Goal: Task Accomplishment & Management: Manage account settings

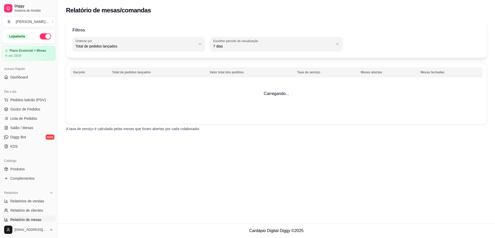
select select "TOTAL_OF_ORDERS"
select select "7"
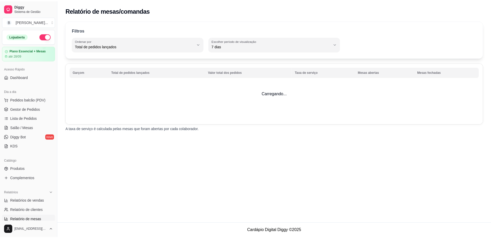
scroll to position [32, 0]
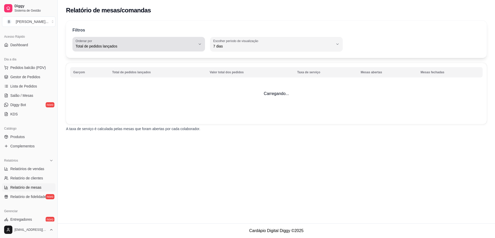
click at [168, 47] on span "Total de pedidos lançados" at bounding box center [136, 46] width 120 height 5
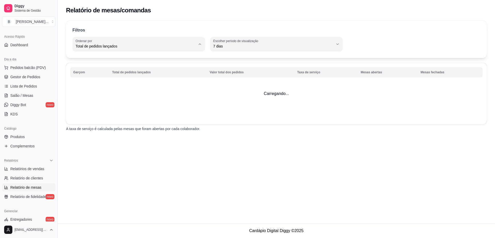
click at [276, 154] on div "Relatório de mesas/comandas Filtros TOTAL_OF_ORDERS Ordenar por Total de pedido…" at bounding box center [277, 111] width 438 height 223
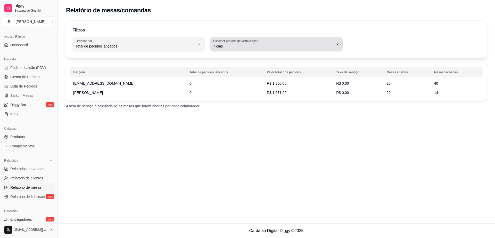
click at [255, 43] on label "Escolher período de visualização" at bounding box center [236, 41] width 47 height 4
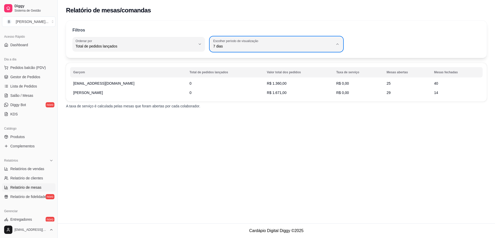
click at [237, 181] on div "Relatório de mesas/comandas Filtros TOTAL_OF_ORDERS Ordenar por Total de pedido…" at bounding box center [277, 111] width 438 height 223
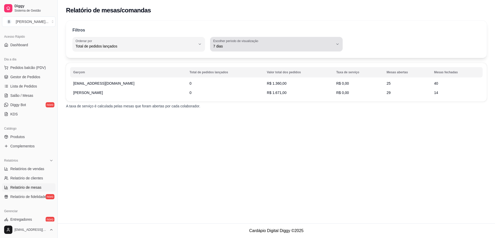
click at [298, 44] on span "7 dias" at bounding box center [273, 46] width 120 height 5
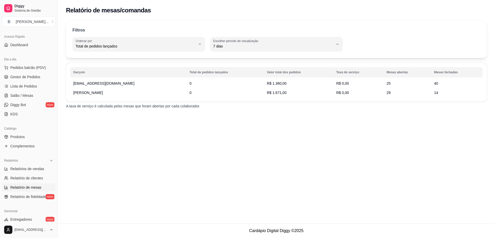
click at [246, 94] on span "30 dias" at bounding box center [274, 92] width 115 height 5
type input "30"
select select "30"
click at [29, 97] on span "Salão / Mesas" at bounding box center [21, 95] width 23 height 5
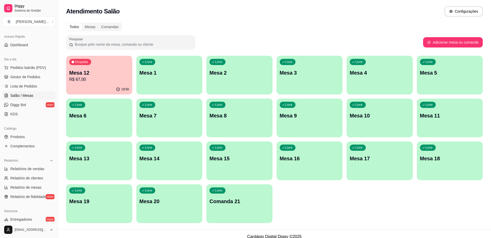
click at [89, 74] on p "Mesa 12" at bounding box center [99, 72] width 60 height 7
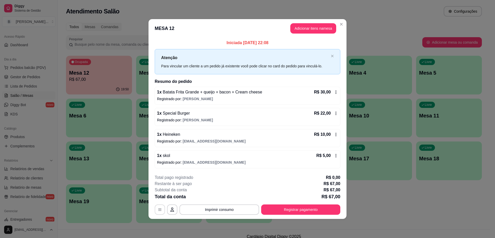
click at [162, 211] on icon "button" at bounding box center [160, 209] width 4 height 4
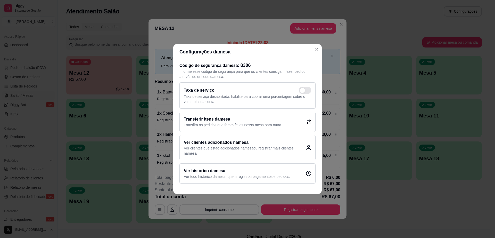
click at [286, 125] on div "Transferir itens da mesa Transfira os pedidos que foram feitos nessa mesa para …" at bounding box center [248, 122] width 136 height 20
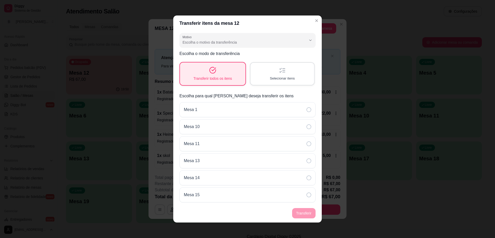
click at [285, 74] on div "Selecionar itens" at bounding box center [282, 74] width 63 height 22
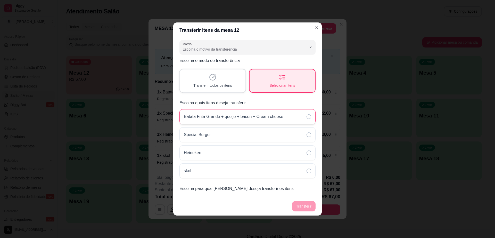
click at [267, 119] on p "Batata Frita Grande + queijo + bacon + Cream cheese" at bounding box center [234, 117] width 100 height 6
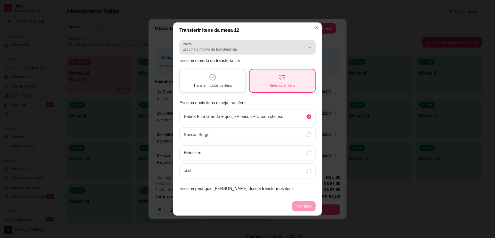
click at [196, 44] on div "Escolha o motivo da transferência" at bounding box center [245, 47] width 124 height 10
click at [212, 72] on span "Mudança de mesa" at bounding box center [245, 70] width 118 height 5
type input "TABLE_TRANSFER"
select select "TABLE_TRANSFER"
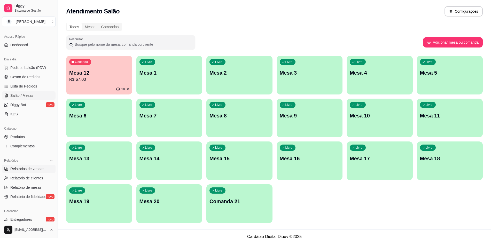
click at [40, 171] on span "Relatórios de vendas" at bounding box center [27, 168] width 34 height 5
select select "ALL"
select select "0"
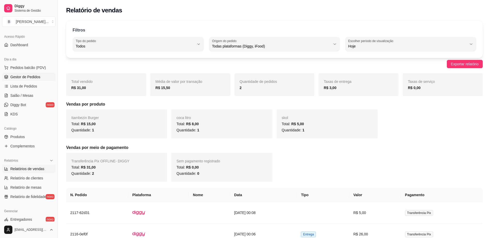
click at [40, 74] on link "Gestor de Pedidos" at bounding box center [28, 77] width 53 height 8
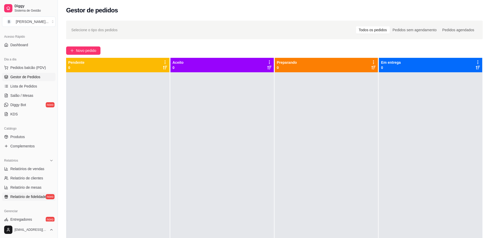
scroll to position [97, 0]
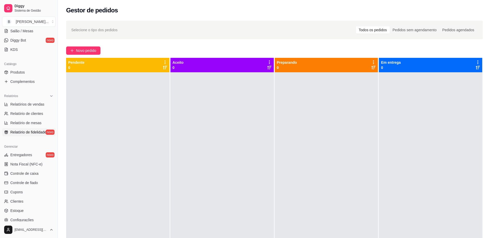
click at [32, 131] on span "Relatório de fidelidade" at bounding box center [28, 132] width 36 height 5
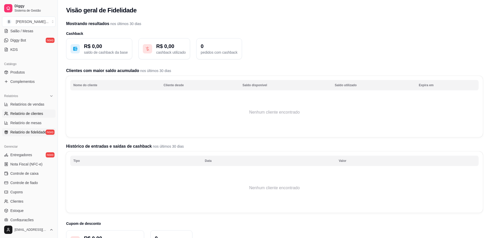
click at [42, 112] on span "Relatório de clientes" at bounding box center [26, 113] width 33 height 5
select select "30"
select select "HIGHEST_TOTAL_SPENT_WITH_ORDERS"
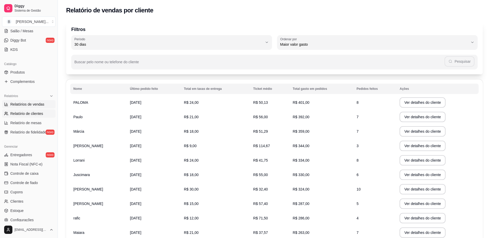
click at [22, 102] on span "Relatórios de vendas" at bounding box center [27, 104] width 34 height 5
select select "ALL"
select select "0"
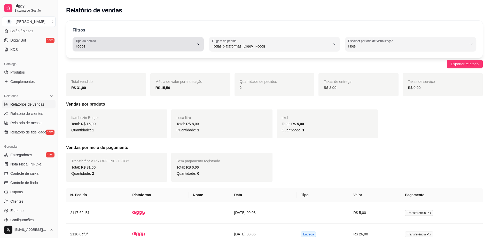
click at [140, 44] on span "Todos" at bounding box center [135, 46] width 119 height 5
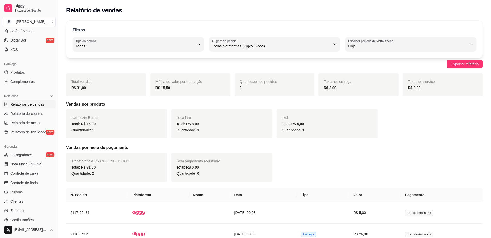
click at [126, 69] on span "Entrega" at bounding box center [135, 67] width 113 height 5
type input "DELIVERY"
select select "DELIVERY"
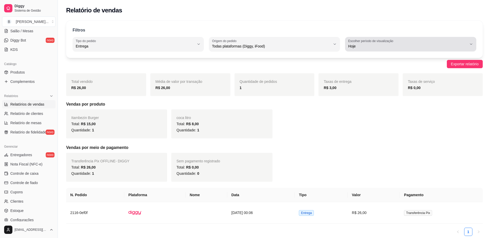
click at [376, 47] on span "Hoje" at bounding box center [407, 46] width 119 height 5
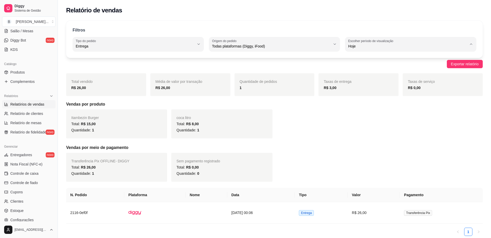
click at [376, 95] on span "30 dias" at bounding box center [407, 92] width 113 height 5
type input "30"
select select "30"
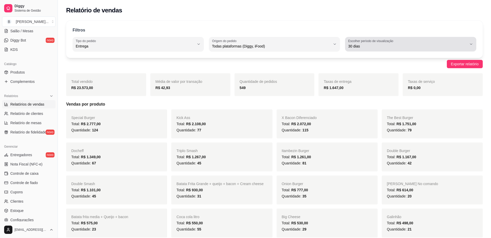
click at [378, 42] on label "Escolher período de visualização" at bounding box center [371, 41] width 47 height 4
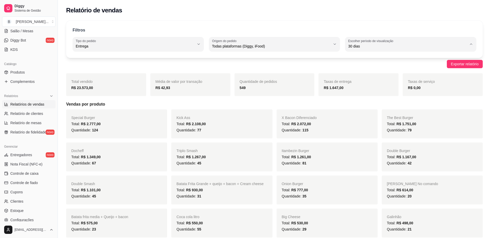
click at [398, 82] on li "15 dias" at bounding box center [410, 84] width 122 height 8
type input "15"
select select "15"
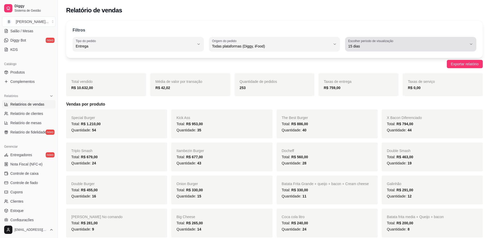
click at [396, 43] on div "15 dias" at bounding box center [407, 44] width 119 height 10
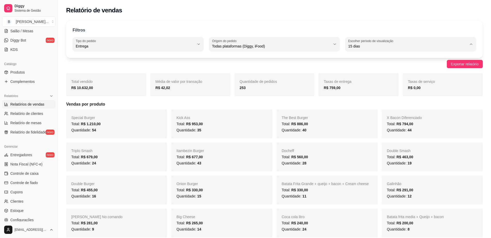
click at [378, 95] on span "30 dias" at bounding box center [407, 92] width 113 height 5
type input "30"
select select "30"
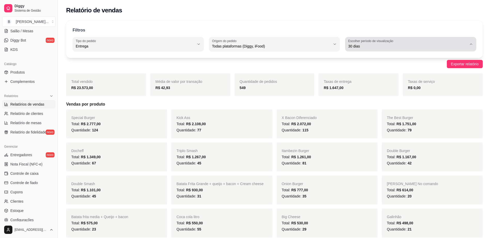
click at [370, 42] on label "Escolher período de visualização" at bounding box center [371, 41] width 47 height 4
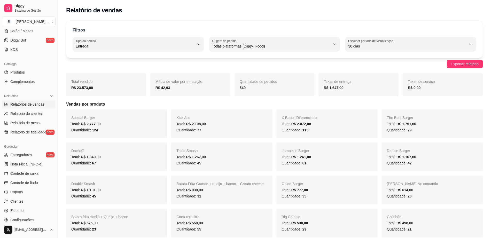
click at [378, 62] on li "Hoje" at bounding box center [410, 59] width 122 height 8
type input "0"
select select "0"
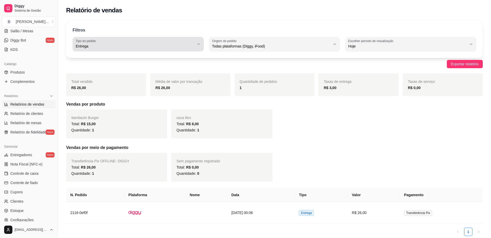
click at [184, 47] on span "Entrega" at bounding box center [135, 46] width 119 height 5
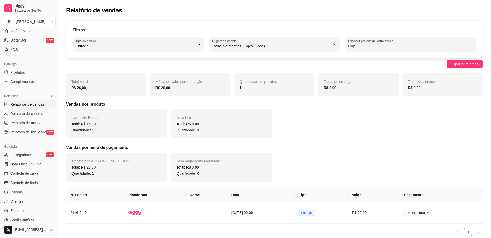
click at [167, 61] on li "Todos" at bounding box center [138, 59] width 122 height 8
type input "ALL"
select select "ALL"
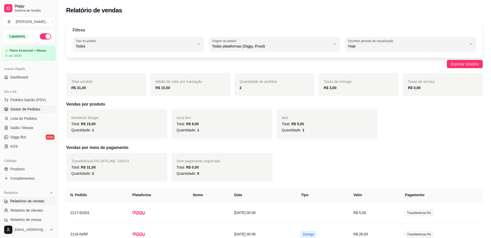
click at [37, 108] on span "Gestor de Pedidos" at bounding box center [25, 109] width 30 height 5
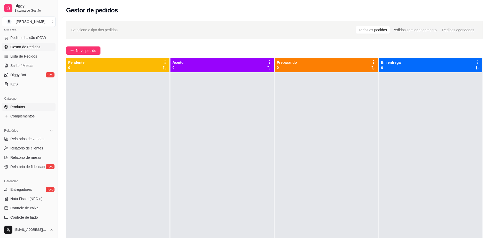
scroll to position [65, 0]
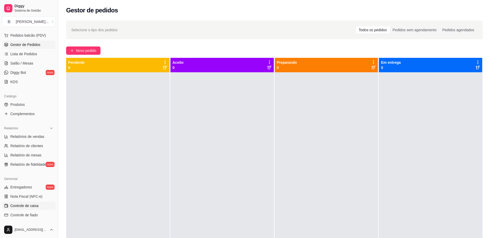
click at [32, 205] on span "Controle de caixa" at bounding box center [24, 205] width 28 height 5
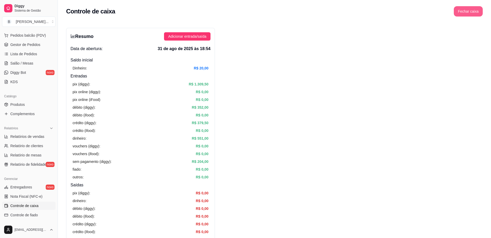
click at [470, 10] on button "Fechar caixa" at bounding box center [467, 11] width 29 height 10
click at [480, 43] on span "Sim" at bounding box center [482, 46] width 6 height 6
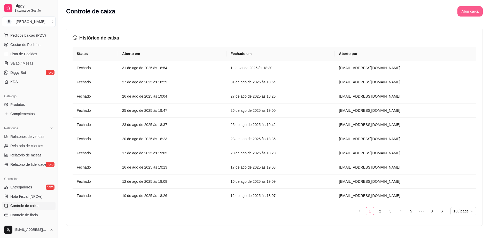
click at [480, 10] on button "Abrir caixa" at bounding box center [469, 11] width 25 height 10
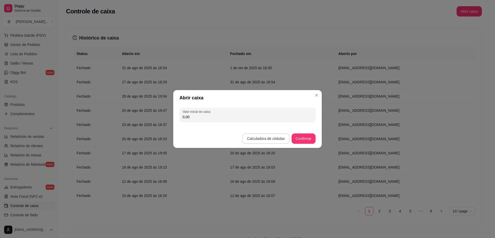
click at [262, 136] on button "Calculadora de cédulas" at bounding box center [266, 138] width 47 height 10
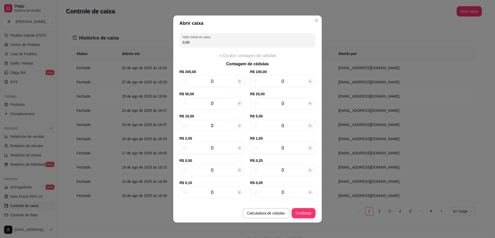
click at [238, 126] on icon at bounding box center [240, 126] width 4 height 4
type input "10,00"
type input "1"
click at [238, 126] on icon at bounding box center [240, 126] width 4 height 4
type input "20,00"
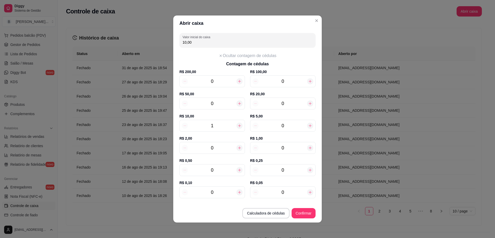
type input "2"
click at [238, 126] on icon at bounding box center [240, 126] width 4 height 4
type input "30,00"
type input "3"
click at [238, 126] on icon at bounding box center [240, 126] width 4 height 4
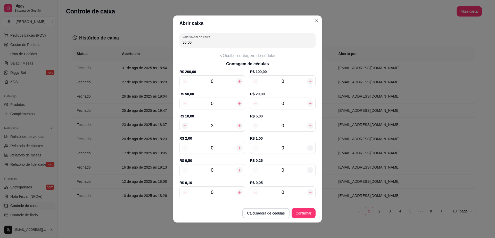
type input "40,00"
type input "4"
click at [308, 125] on icon at bounding box center [310, 126] width 4 height 4
type input "45,00"
type input "1"
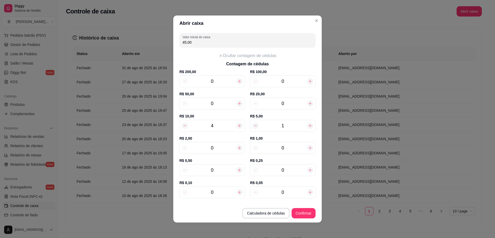
click at [308, 125] on icon at bounding box center [310, 126] width 4 height 4
type input "50,00"
type input "2"
click at [308, 102] on icon at bounding box center [310, 103] width 4 height 4
type input "70,00"
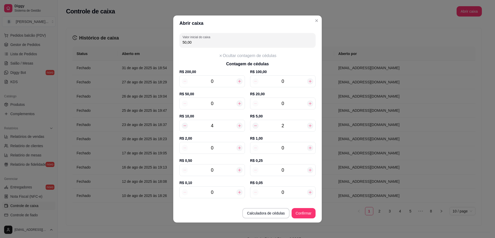
type input "1"
click at [238, 146] on icon at bounding box center [240, 148] width 4 height 4
type input "72,00"
type input "1"
click at [238, 146] on icon at bounding box center [240, 148] width 4 height 4
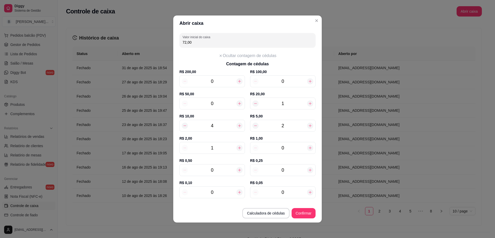
type input "74,00"
type input "2"
click at [238, 146] on icon at bounding box center [240, 148] width 4 height 4
type input "76,00"
type input "3"
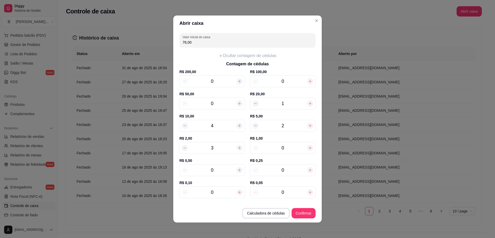
click at [238, 146] on icon at bounding box center [240, 148] width 4 height 4
type input "78,00"
type input "4"
click at [238, 146] on icon at bounding box center [240, 148] width 4 height 4
type input "80,00"
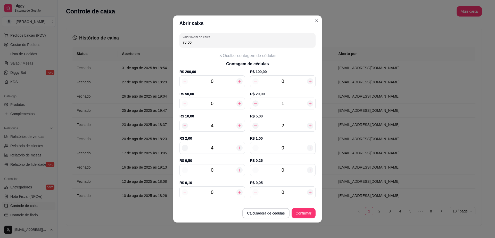
type input "5"
click at [238, 146] on icon at bounding box center [240, 148] width 4 height 4
type input "82,00"
type input "6"
click at [238, 146] on icon at bounding box center [240, 148] width 4 height 4
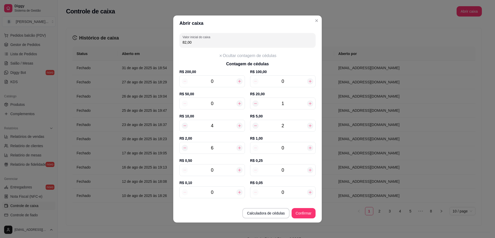
type input "84,00"
type input "7"
click at [238, 146] on icon at bounding box center [240, 148] width 4 height 4
type input "86,00"
type input "8"
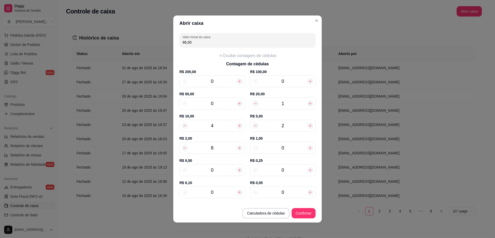
click at [238, 146] on icon at bounding box center [240, 148] width 4 height 4
type input "88,00"
type input "9"
click at [309, 215] on button "Confirmar" at bounding box center [303, 213] width 23 height 10
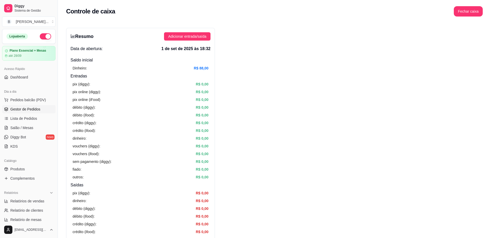
click at [26, 107] on span "Gestor de Pedidos" at bounding box center [25, 109] width 30 height 5
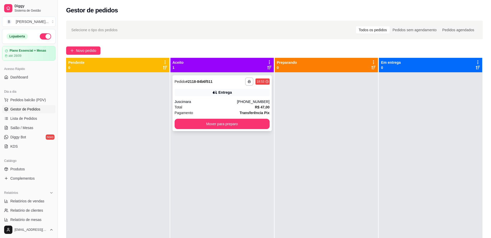
click at [195, 106] on div "Total R$ 47,00" at bounding box center [221, 107] width 95 height 6
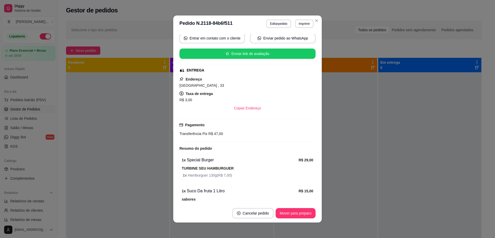
scroll to position [65, 0]
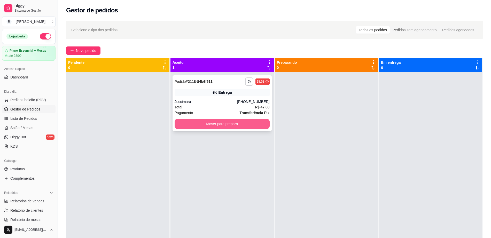
click at [223, 123] on button "Mover para preparo" at bounding box center [221, 124] width 95 height 10
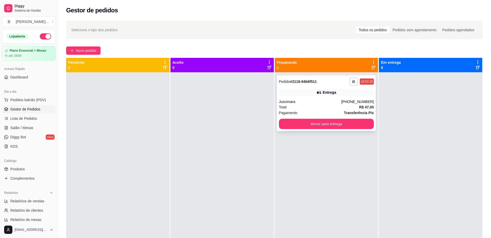
click at [324, 100] on div "Juscimara" at bounding box center [310, 101] width 62 height 5
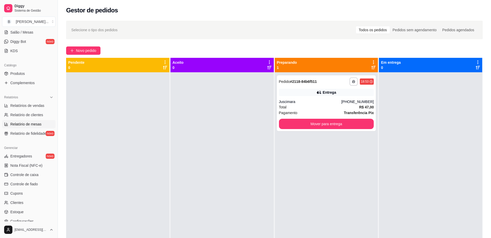
scroll to position [129, 0]
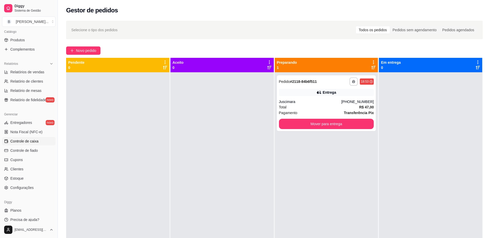
click at [37, 141] on span "Controle de caixa" at bounding box center [24, 141] width 28 height 5
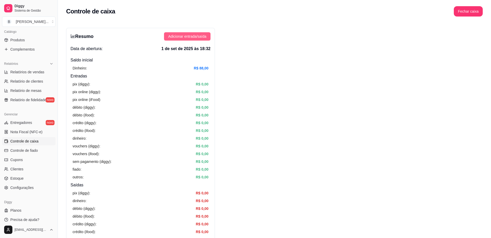
click at [192, 39] on span "Adicionar entrada/saída" at bounding box center [187, 37] width 38 height 6
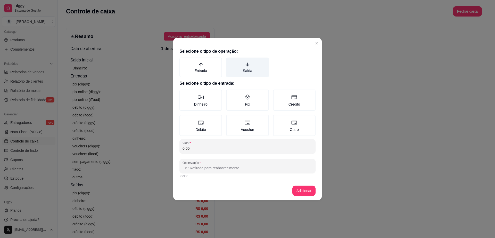
click at [249, 65] on icon "arrow-down" at bounding box center [247, 64] width 5 height 5
click at [230, 61] on button "Saída" at bounding box center [228, 59] width 4 height 4
click at [213, 99] on label "Dinheiro" at bounding box center [201, 100] width 43 height 21
click at [183, 93] on button "Dinheiro" at bounding box center [181, 91] width 4 height 4
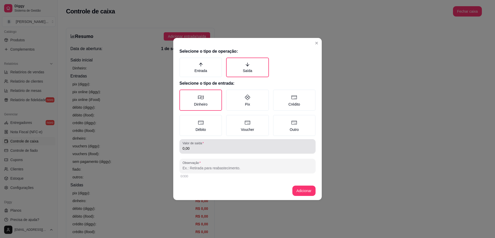
click at [208, 147] on input "0,00" at bounding box center [248, 148] width 130 height 5
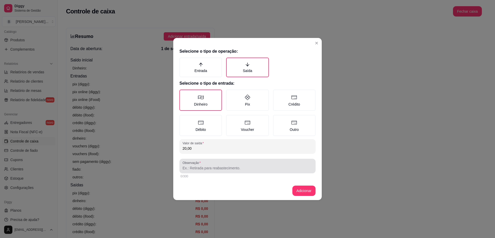
type input "20,00"
click at [192, 167] on input "Observação" at bounding box center [248, 167] width 130 height 5
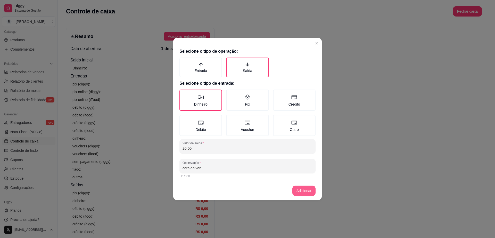
type input "cara da van"
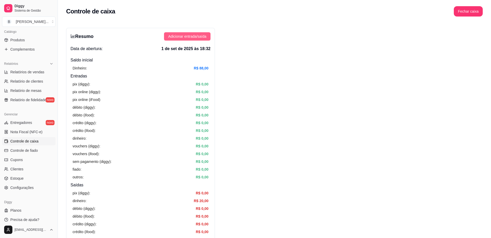
click at [190, 37] on span "Adicionar entrada/saída" at bounding box center [187, 37] width 38 height 6
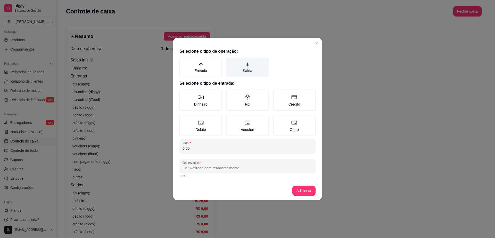
click at [247, 69] on label "Saída" at bounding box center [247, 68] width 43 height 20
click at [230, 61] on button "Saída" at bounding box center [228, 59] width 4 height 4
click at [199, 103] on label "Dinheiro" at bounding box center [201, 100] width 43 height 21
click at [183, 93] on button "Dinheiro" at bounding box center [181, 91] width 4 height 4
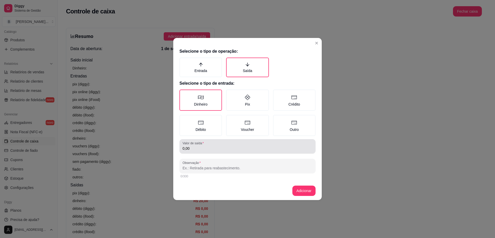
click at [207, 145] on div "0,00" at bounding box center [248, 146] width 130 height 10
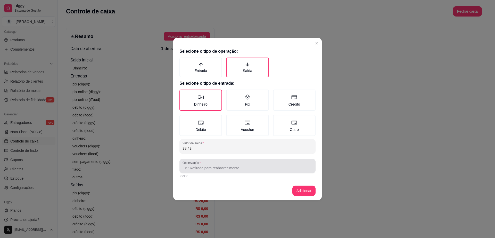
type input "38,43"
click at [212, 171] on div "Observação" at bounding box center [248, 166] width 136 height 14
type input "compras de [PERSON_NAME]"
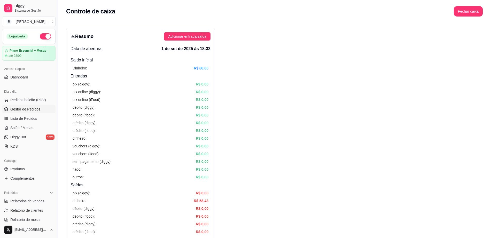
click at [35, 109] on span "Gestor de Pedidos" at bounding box center [25, 109] width 30 height 5
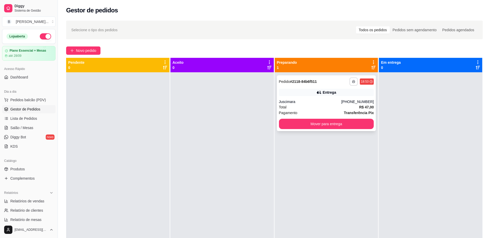
click at [349, 83] on button "button" at bounding box center [353, 81] width 8 height 8
click at [338, 97] on button "Impressora cell" at bounding box center [335, 99] width 37 height 8
click at [287, 123] on button "Mover para entrega" at bounding box center [326, 124] width 92 height 10
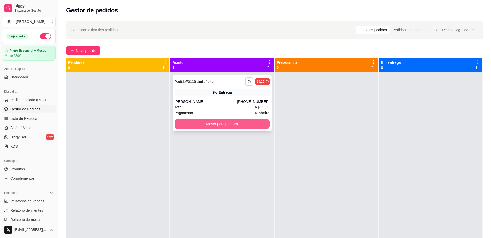
click at [200, 126] on button "Mover para preparo" at bounding box center [221, 124] width 95 height 10
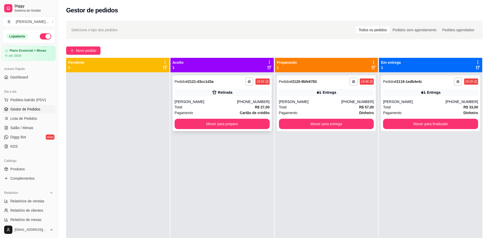
drag, startPoint x: 200, startPoint y: 126, endPoint x: 207, endPoint y: 122, distance: 8.1
click at [239, 127] on button "Mover para preparo" at bounding box center [222, 124] width 92 height 10
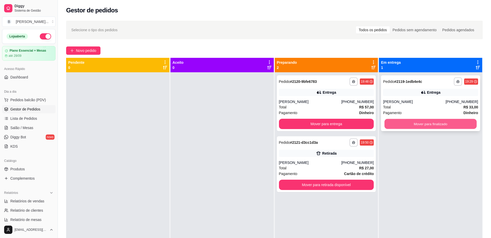
click at [421, 124] on button "Mover para finalizado" at bounding box center [430, 124] width 92 height 10
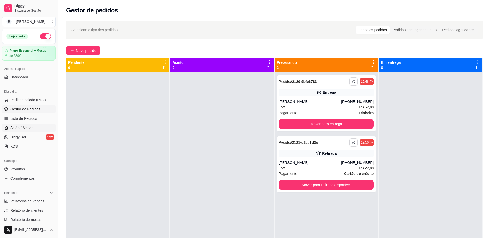
click at [38, 127] on link "Salão / Mesas" at bounding box center [28, 128] width 53 height 8
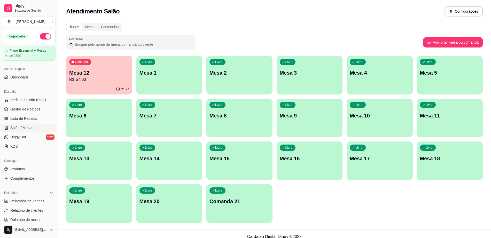
click at [97, 75] on p "Mesa 12" at bounding box center [99, 72] width 60 height 7
click at [228, 114] on p "Mesa 8" at bounding box center [239, 115] width 60 height 7
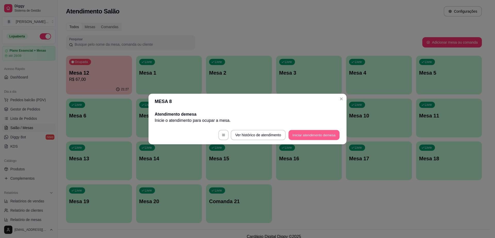
click at [319, 132] on button "Iniciar atendimento de mesa" at bounding box center [314, 135] width 51 height 10
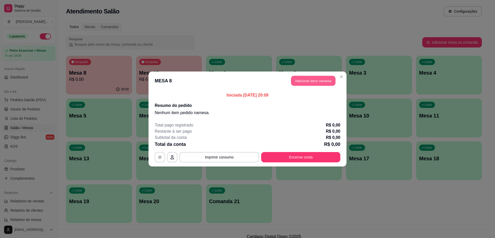
click at [294, 77] on button "Adicionar itens na mesa" at bounding box center [313, 81] width 44 height 10
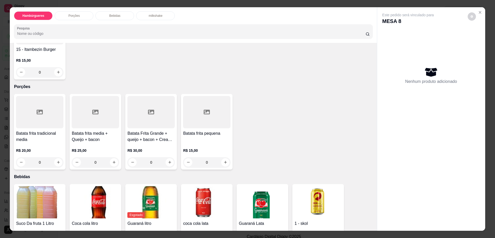
scroll to position [129, 0]
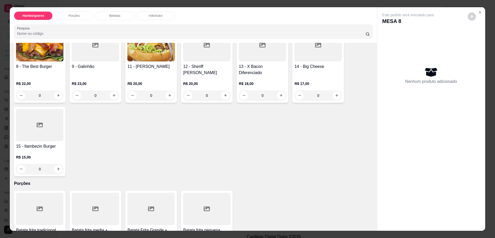
click at [56, 115] on div at bounding box center [39, 125] width 47 height 32
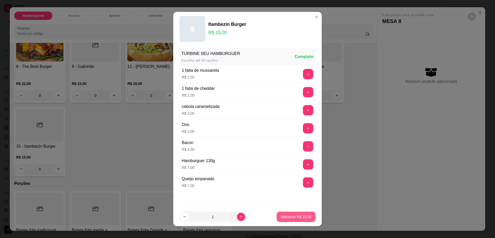
click at [293, 218] on p "Adicionar R$ 15,00" at bounding box center [296, 216] width 31 height 5
type input "1"
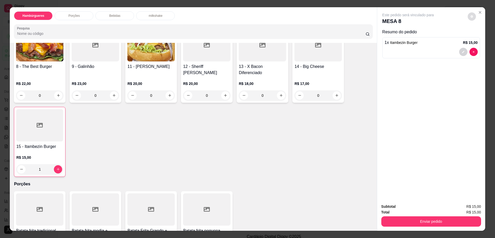
click at [471, 17] on icon "decrease-product-quantity" at bounding box center [472, 16] width 3 height 3
click at [483, 35] on span "Automatic updates" at bounding box center [481, 37] width 10 height 6
click at [479, 37] on input "Automatic updates" at bounding box center [477, 38] width 3 height 3
checkbox input "true"
click at [397, 217] on button "Enviar pedido" at bounding box center [432, 221] width 100 height 10
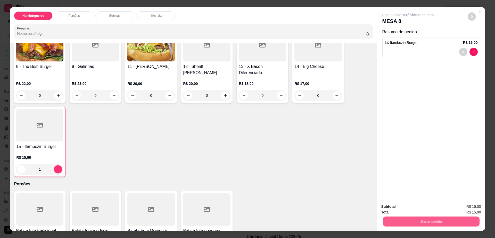
click at [397, 217] on button "Enviar pedido" at bounding box center [431, 222] width 97 height 10
click at [399, 209] on button "Não registrar e enviar pedido" at bounding box center [414, 209] width 52 height 10
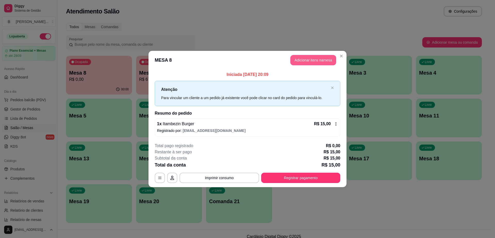
click at [297, 58] on button "Adicionar itens na mesa" at bounding box center [314, 60] width 46 height 10
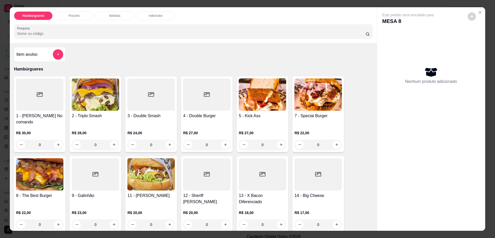
click at [73, 16] on p "Porções" at bounding box center [73, 16] width 11 height 4
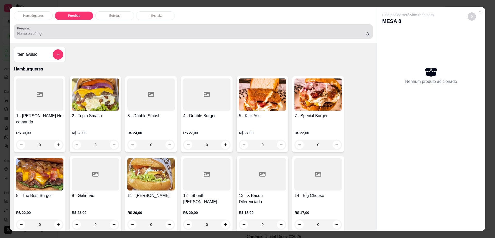
scroll to position [9, 0]
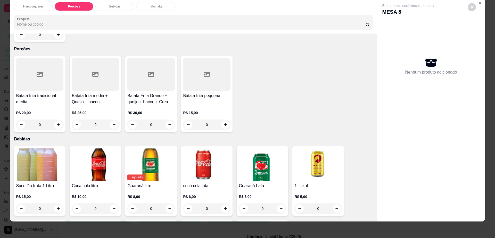
click at [40, 79] on div "Batata frita tradicional media R$ 20,00 0" at bounding box center [40, 94] width 52 height 76
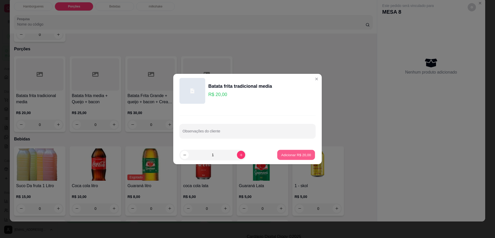
click at [285, 152] on p "Adicionar R$ 20,00" at bounding box center [297, 154] width 30 height 5
type input "1"
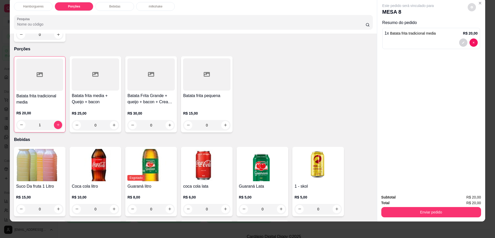
click at [471, 8] on icon "decrease-product-quantity" at bounding box center [472, 7] width 3 height 3
click at [482, 28] on span "Automatic updates" at bounding box center [484, 28] width 4 height 4
click at [479, 28] on input "Automatic updates" at bounding box center [477, 29] width 3 height 3
checkbox input "false"
click at [412, 204] on div "Total R$ 20,00" at bounding box center [432, 203] width 100 height 6
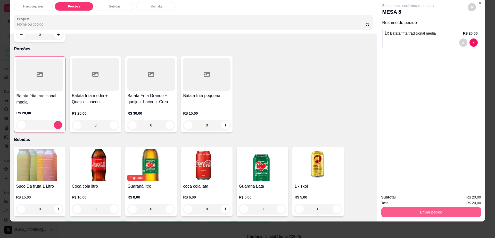
click at [408, 212] on button "Enviar pedido" at bounding box center [432, 212] width 100 height 10
click at [408, 212] on button "Enviar pedido" at bounding box center [431, 212] width 97 height 10
click at [408, 210] on button "Enviar pedido" at bounding box center [432, 212] width 100 height 10
click at [408, 202] on button "Não registrar e enviar pedido" at bounding box center [414, 200] width 54 height 10
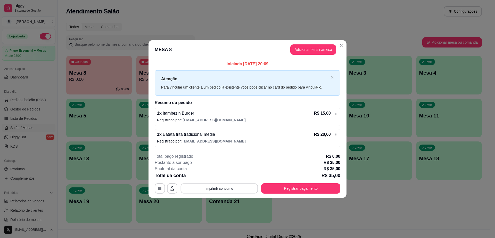
click at [222, 189] on button "Imprimir consumo" at bounding box center [219, 188] width 77 height 10
click at [226, 178] on button "Impressora cell" at bounding box center [220, 176] width 37 height 8
click at [225, 189] on button "Imprimir consumo" at bounding box center [220, 188] width 80 height 10
click at [228, 173] on button "Impressora cell" at bounding box center [220, 176] width 37 height 8
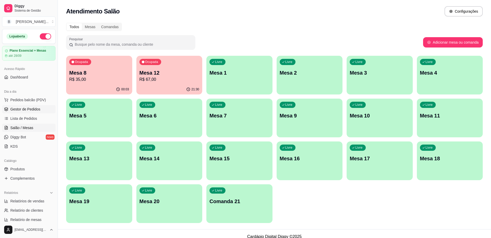
click at [28, 109] on span "Gestor de Pedidos" at bounding box center [25, 109] width 30 height 5
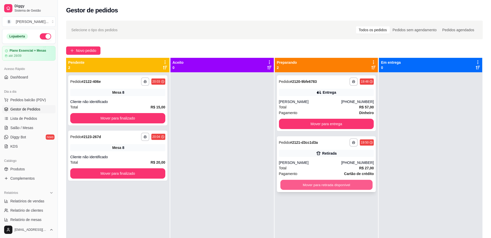
click at [332, 180] on div "Mover para retirada disponível" at bounding box center [326, 185] width 95 height 10
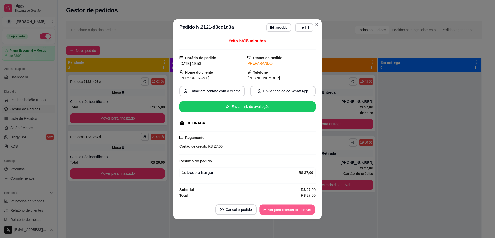
click at [277, 210] on button "Mover para retirada disponível" at bounding box center [287, 209] width 55 height 10
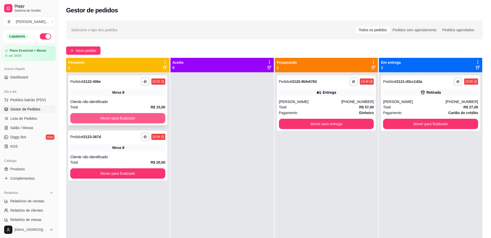
click at [151, 122] on button "Mover para finalizado" at bounding box center [117, 118] width 95 height 10
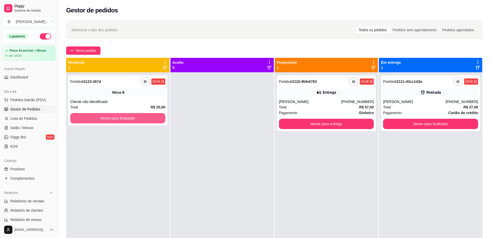
click at [151, 122] on button "Mover para finalizado" at bounding box center [117, 118] width 95 height 10
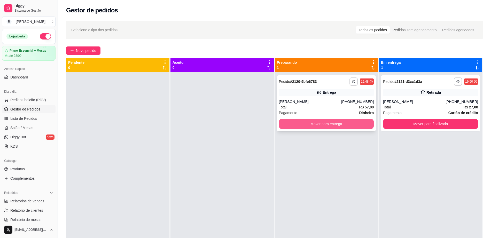
click at [304, 127] on button "Mover para entrega" at bounding box center [326, 124] width 95 height 10
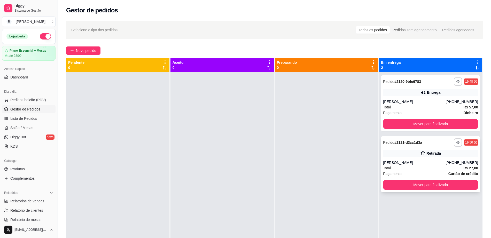
click at [450, 161] on div "[PHONE_NUMBER]" at bounding box center [461, 162] width 33 height 5
click at [399, 89] on div "Entrega" at bounding box center [430, 92] width 95 height 7
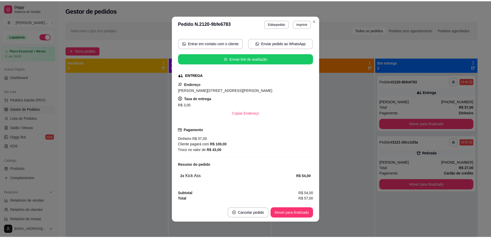
scroll to position [1, 0]
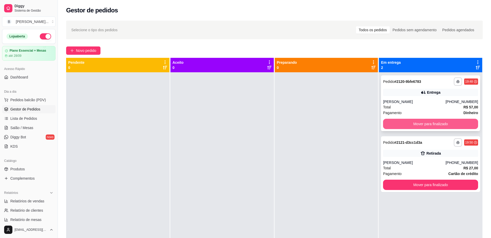
click at [431, 123] on button "Mover para finalizado" at bounding box center [430, 124] width 95 height 10
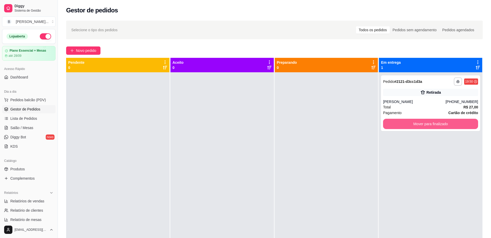
click at [431, 123] on button "Mover para finalizado" at bounding box center [430, 124] width 95 height 10
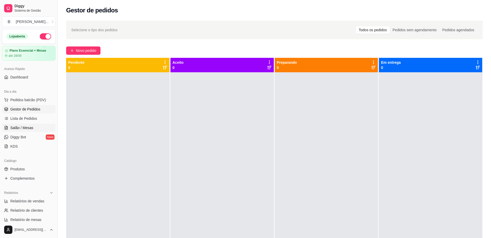
click at [35, 125] on link "Salão / Mesas" at bounding box center [28, 128] width 53 height 8
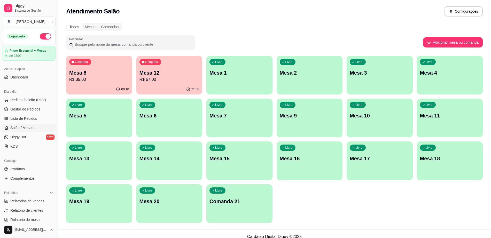
click at [80, 64] on div "Ocupada" at bounding box center [80, 62] width 22 height 6
